Goal: Task Accomplishment & Management: Manage account settings

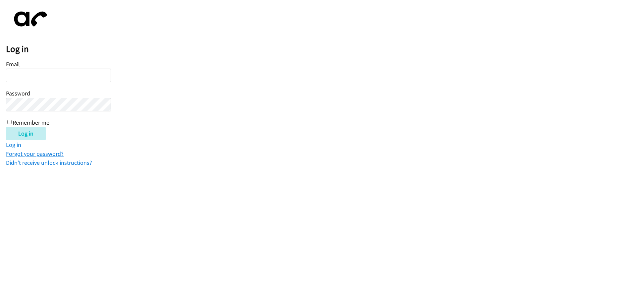
click at [47, 154] on link "Forgot your password?" at bounding box center [35, 154] width 58 height 8
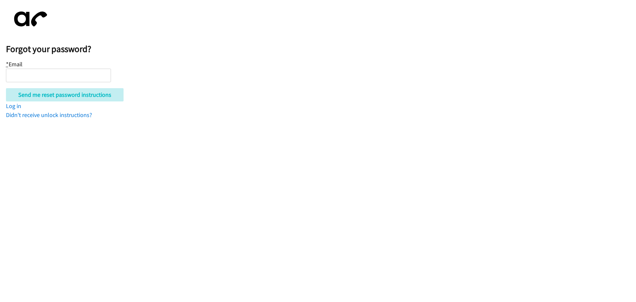
click at [60, 78] on input "* Email" at bounding box center [58, 76] width 105 height 14
type input "kelly.ryan@cancer.org.uk"
click at [6, 88] on input "Send me reset password instructions" at bounding box center [65, 94] width 118 height 13
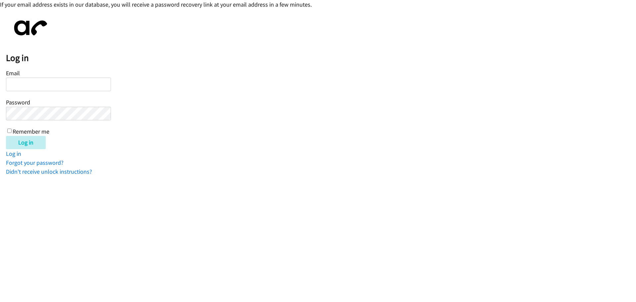
click at [48, 87] on input "Email" at bounding box center [58, 85] width 105 height 14
type input "[PERSON_NAME][EMAIL_ADDRESS][PERSON_NAME][MEDICAL_DATA][DOMAIN_NAME]"
click at [6, 136] on input "Log in" at bounding box center [26, 142] width 40 height 13
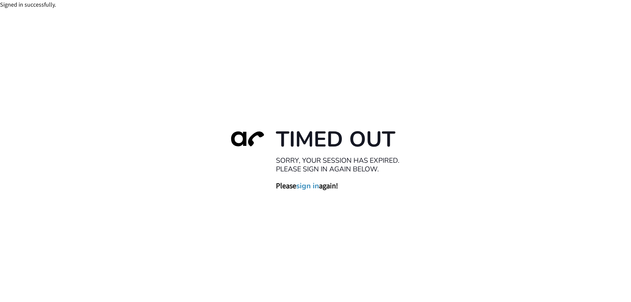
click at [307, 186] on link "sign in" at bounding box center [307, 185] width 23 height 9
click at [435, 49] on div "Timed Out Sorry, your session has expired. Please sign in again below. Please s…" at bounding box center [315, 160] width 631 height 302
click at [314, 186] on link "sign in" at bounding box center [307, 185] width 23 height 9
click at [42, 6] on div "You are already signed in." at bounding box center [315, 4] width 631 height 9
click at [305, 187] on link "sign in" at bounding box center [307, 185] width 23 height 9
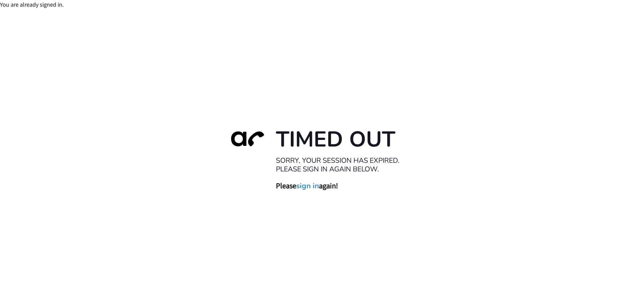
click at [305, 187] on link "sign in" at bounding box center [307, 185] width 23 height 9
click at [51, 3] on div "You are already signed in." at bounding box center [315, 4] width 631 height 9
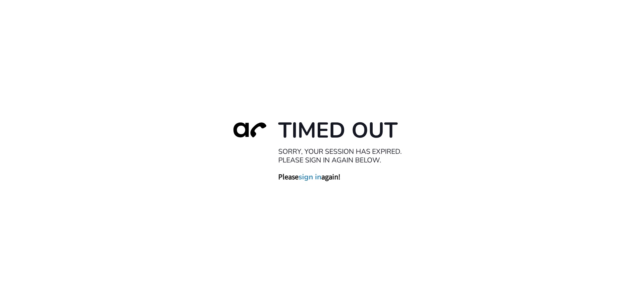
click at [309, 174] on link "sign in" at bounding box center [310, 176] width 23 height 9
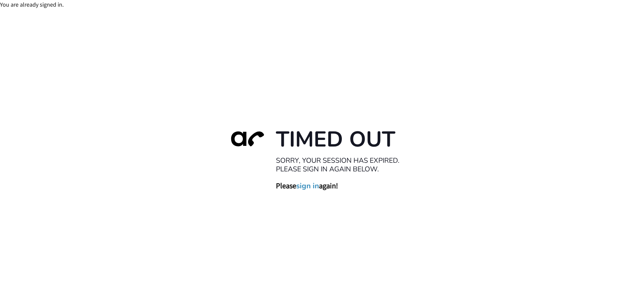
click at [304, 190] on link "sign in" at bounding box center [307, 185] width 23 height 9
click at [305, 187] on link "sign in" at bounding box center [307, 185] width 23 height 9
click at [304, 186] on link "sign in" at bounding box center [307, 185] width 23 height 9
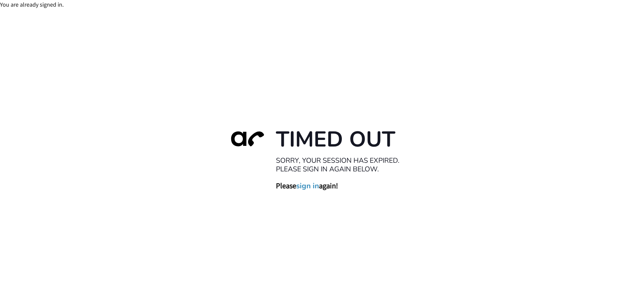
click at [304, 186] on link "sign in" at bounding box center [307, 185] width 23 height 9
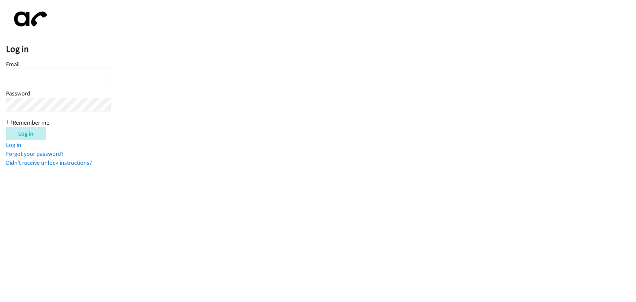
click at [33, 78] on input "Email" at bounding box center [58, 76] width 105 height 14
type input "kelly.ryan@cancer.org.uk"
click at [6, 127] on input "Log in" at bounding box center [26, 133] width 40 height 13
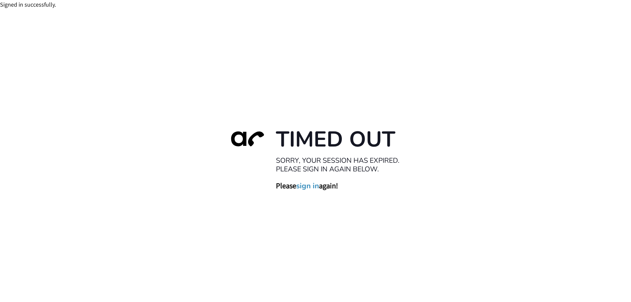
click at [314, 188] on link "sign in" at bounding box center [307, 185] width 23 height 9
drag, startPoint x: 0, startPoint y: 0, endPoint x: 313, endPoint y: 188, distance: 365.1
click at [313, 188] on link "sign in" at bounding box center [307, 185] width 23 height 9
click at [310, 188] on link "sign in" at bounding box center [307, 185] width 23 height 9
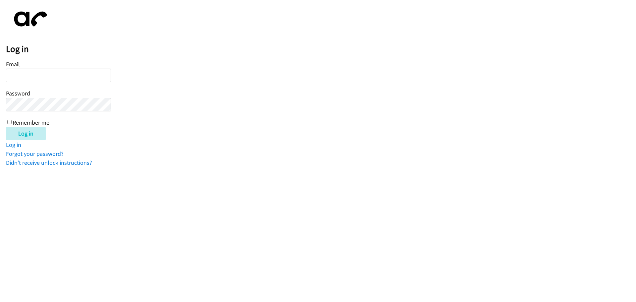
click at [69, 75] on input "Email" at bounding box center [58, 76] width 105 height 14
type input "kelly.ryan@cancer.org.uk"
click at [6, 127] on input "Log in" at bounding box center [26, 133] width 40 height 13
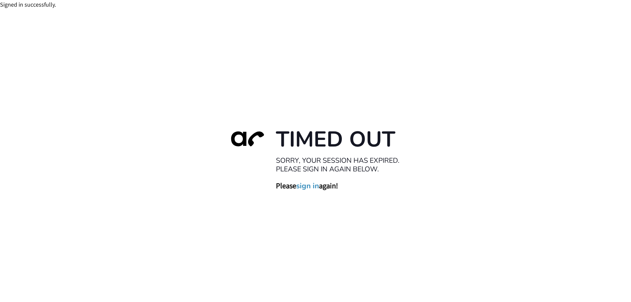
click at [312, 188] on link "sign in" at bounding box center [307, 185] width 23 height 9
click at [309, 184] on link "sign in" at bounding box center [307, 185] width 23 height 9
click at [54, 3] on div "You are already signed in." at bounding box center [315, 4] width 631 height 9
click at [37, 5] on div "You are already signed in." at bounding box center [315, 4] width 631 height 9
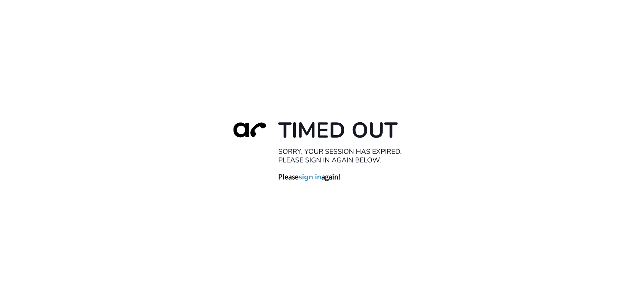
click at [307, 178] on link "sign in" at bounding box center [310, 176] width 23 height 9
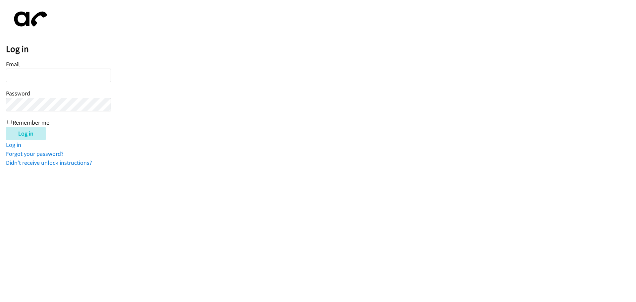
click at [70, 79] on input "Email" at bounding box center [58, 76] width 105 height 14
type input "kelly.ryan@cancer.org.uk"
click at [6, 127] on input "Log in" at bounding box center [26, 133] width 40 height 13
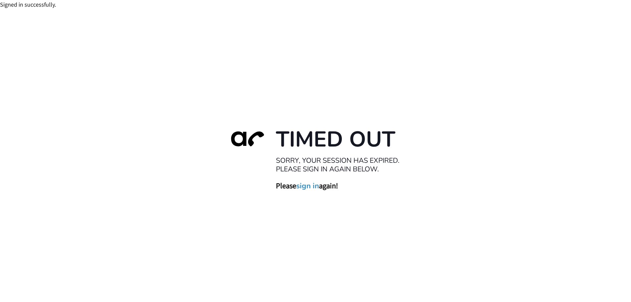
click at [308, 186] on link "sign in" at bounding box center [307, 185] width 23 height 9
click at [308, 187] on link "sign in" at bounding box center [307, 185] width 23 height 9
drag, startPoint x: 303, startPoint y: 189, endPoint x: 297, endPoint y: 191, distance: 6.0
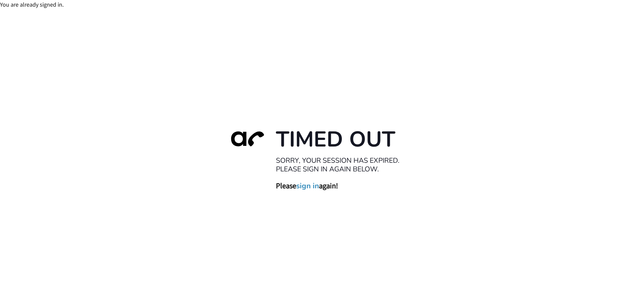
click at [303, 189] on link "sign in" at bounding box center [307, 185] width 23 height 9
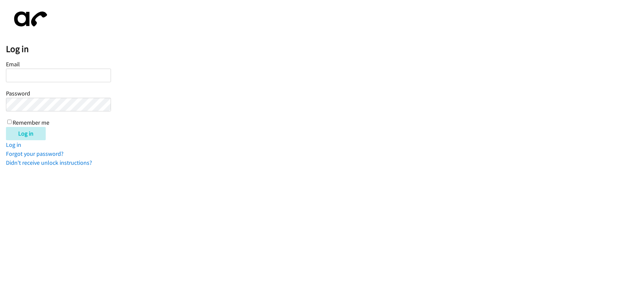
click at [74, 69] on input "Email" at bounding box center [58, 76] width 105 height 14
type input "kelly.ryan@cancer.org.uk"
click at [6, 127] on input "Log in" at bounding box center [26, 133] width 40 height 13
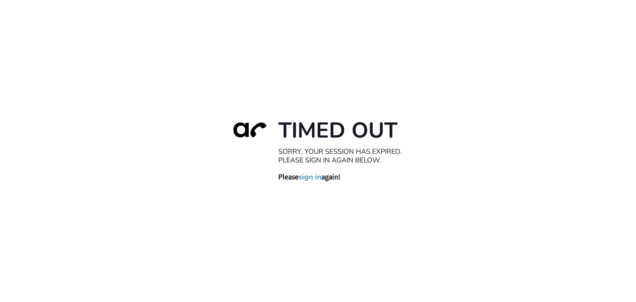
click at [304, 179] on link "sign in" at bounding box center [310, 176] width 23 height 9
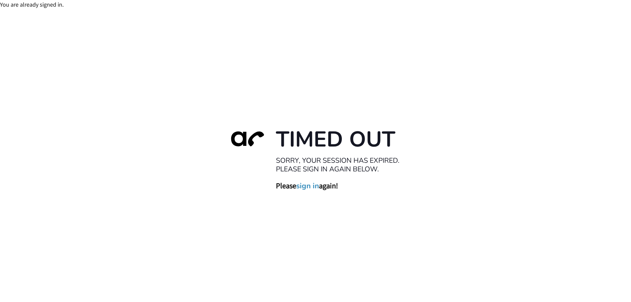
click at [202, 117] on div "Timed Out Sorry, your session has expired. Please sign in again below. Please s…" at bounding box center [315, 160] width 631 height 302
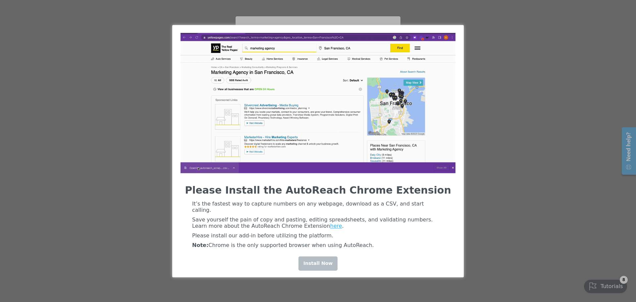
click at [324, 264] on div "Install Now" at bounding box center [318, 263] width 39 height 14
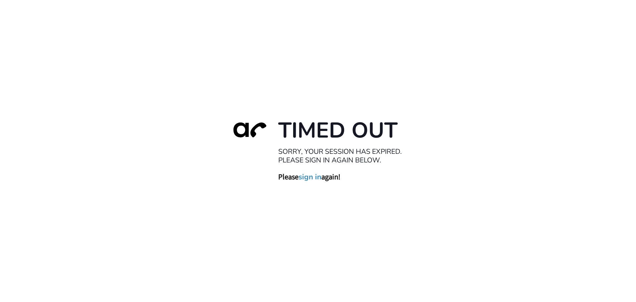
click at [309, 177] on link "sign in" at bounding box center [310, 176] width 23 height 9
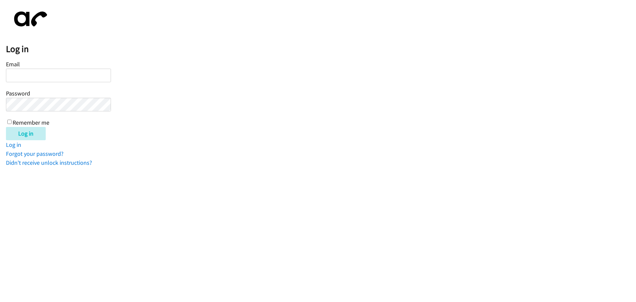
click at [70, 75] on input "Email" at bounding box center [58, 76] width 105 height 14
type input "[PERSON_NAME][EMAIL_ADDRESS][PERSON_NAME][MEDICAL_DATA][DOMAIN_NAME]"
click at [6, 127] on input "Log in" at bounding box center [26, 133] width 40 height 13
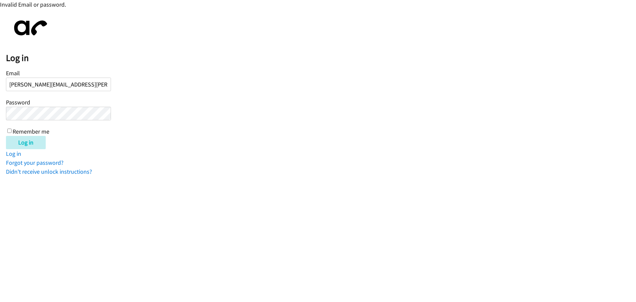
click at [6, 136] on input "Log in" at bounding box center [26, 142] width 40 height 13
click at [89, 86] on input "kelly.ryan@cancer.org.uk" at bounding box center [58, 85] width 105 height 14
click at [79, 83] on input "Email" at bounding box center [58, 85] width 105 height 14
type input "[PERSON_NAME][EMAIL_ADDRESS][PERSON_NAME][MEDICAL_DATA][DOMAIN_NAME]"
click at [6, 136] on input "Log in" at bounding box center [26, 142] width 40 height 13
